Goal: Task Accomplishment & Management: Manage account settings

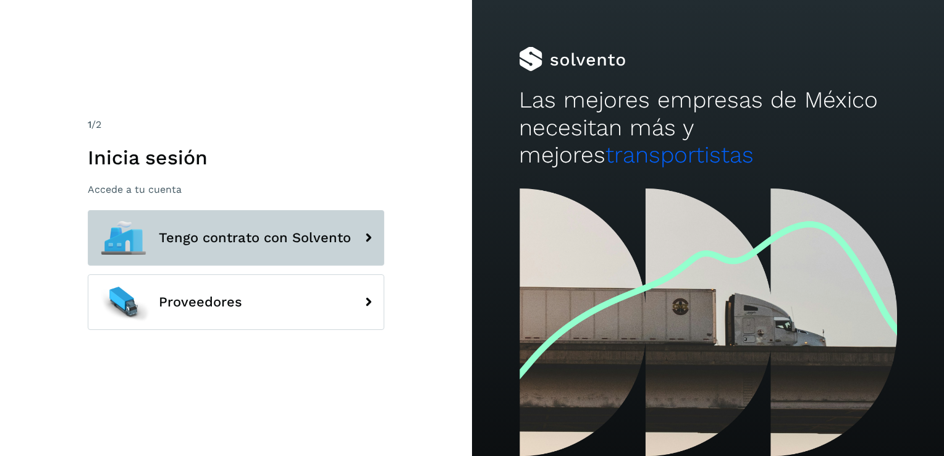
click at [367, 236] on icon at bounding box center [368, 238] width 25 height 25
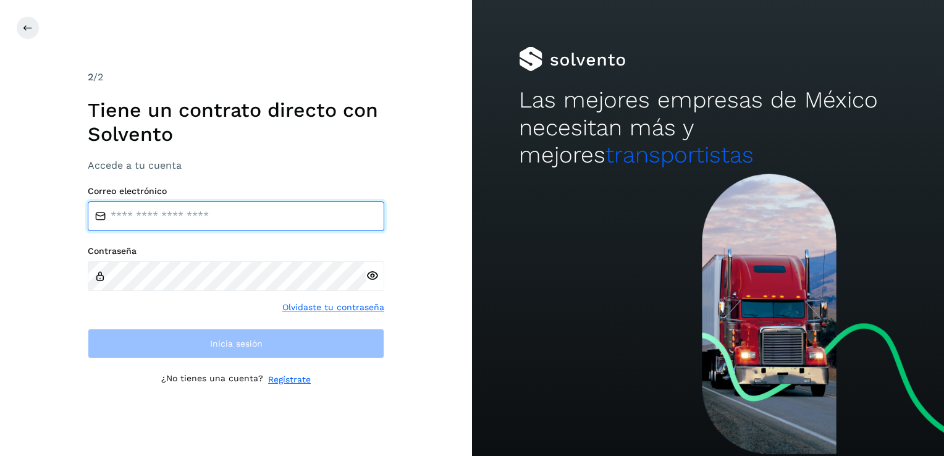
type input "**********"
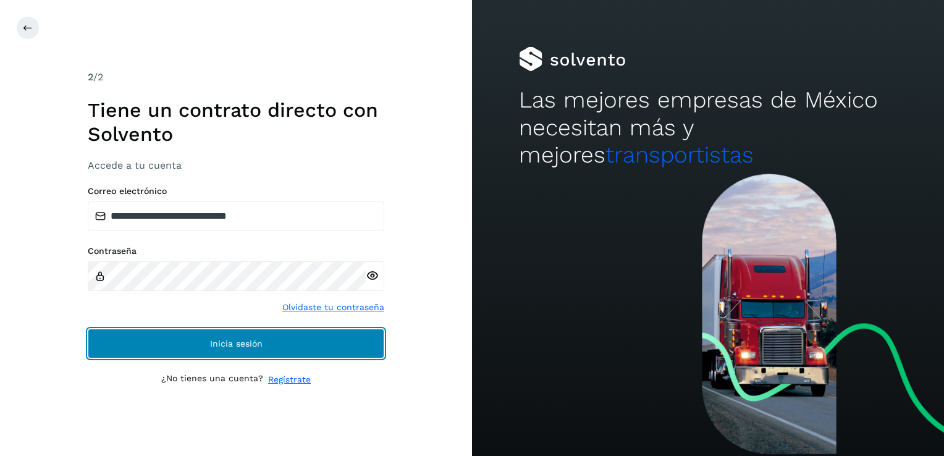
click at [216, 345] on span "Inicia sesión" at bounding box center [236, 343] width 53 height 9
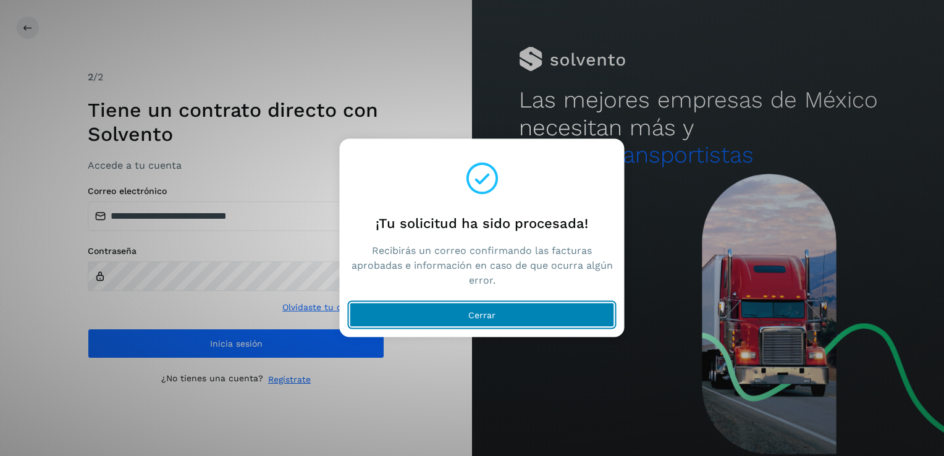
click at [469, 311] on span "Cerrar" at bounding box center [482, 315] width 27 height 9
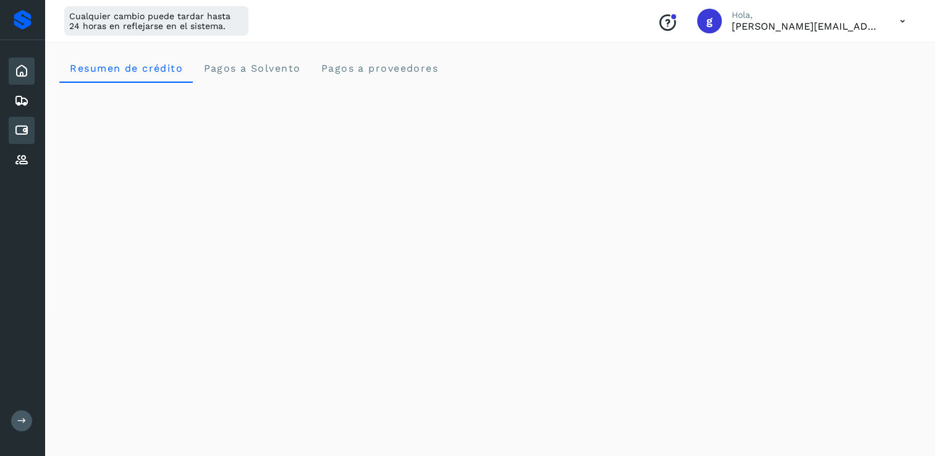
click at [14, 127] on icon at bounding box center [21, 130] width 15 height 15
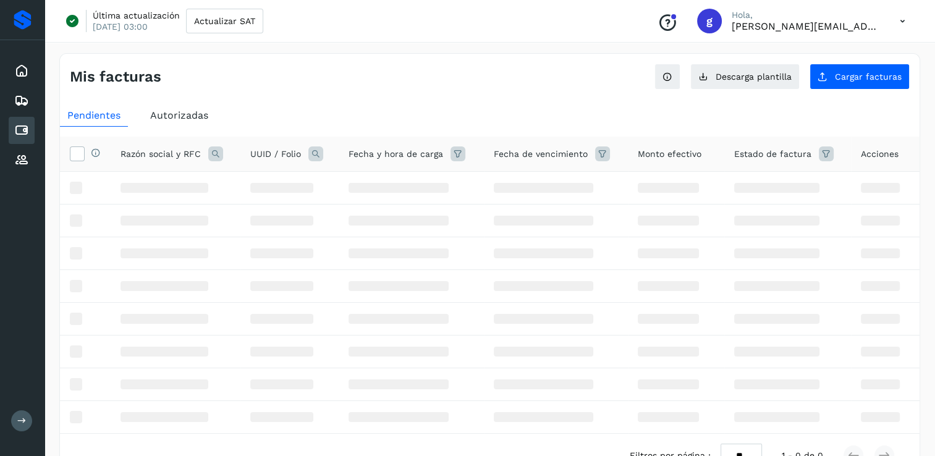
click at [14, 127] on icon at bounding box center [21, 130] width 15 height 15
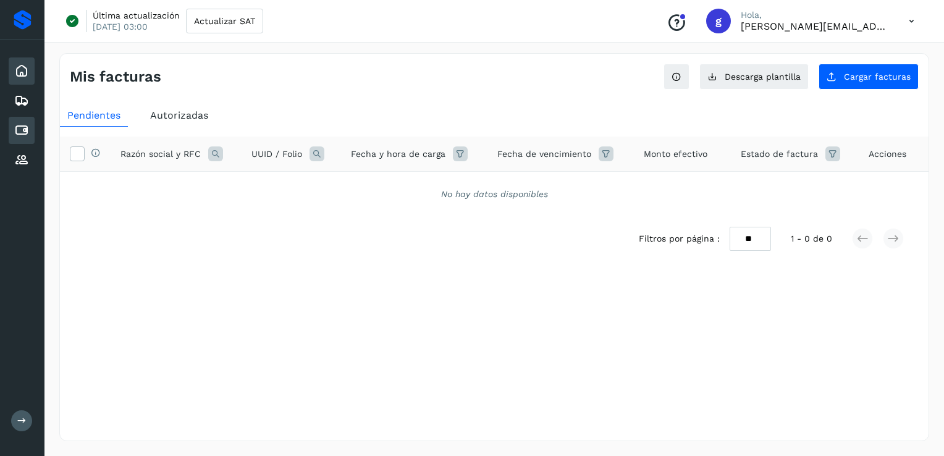
click at [25, 77] on icon at bounding box center [21, 71] width 15 height 15
